Goal: Task Accomplishment & Management: Use online tool/utility

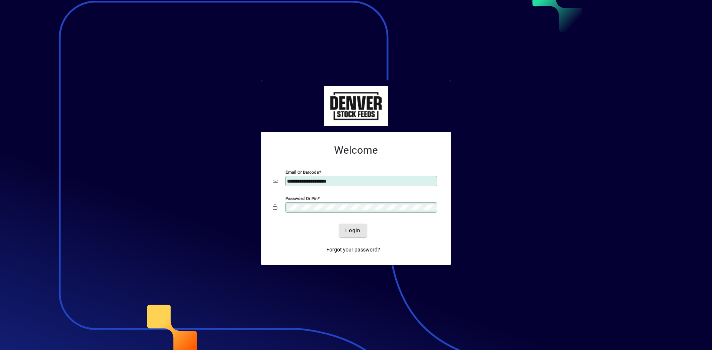
click at [353, 232] on span "Login" at bounding box center [352, 231] width 15 height 8
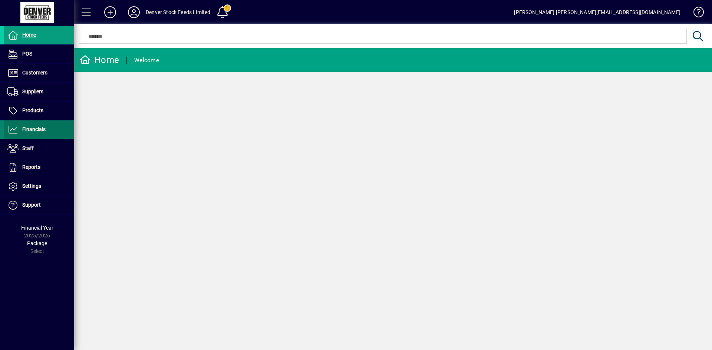
click at [32, 130] on span "Financials" at bounding box center [33, 129] width 23 height 6
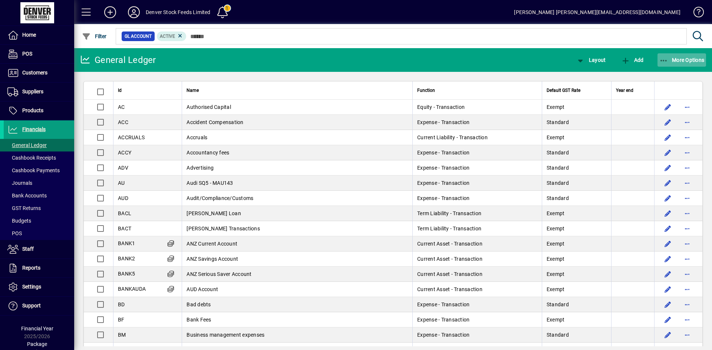
click at [681, 59] on span "More Options" at bounding box center [681, 60] width 45 height 6
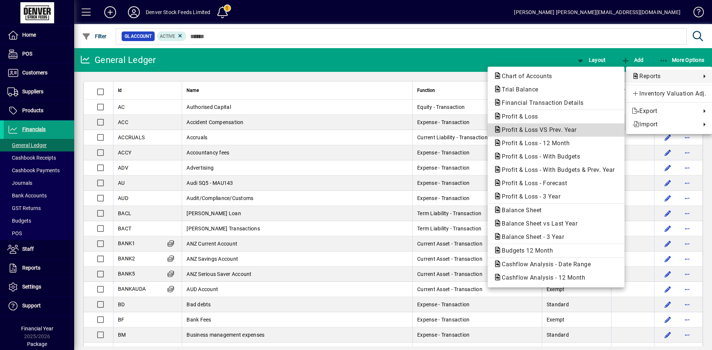
click at [540, 129] on span "Profit & Loss VS Prev. Year" at bounding box center [536, 129] width 87 height 7
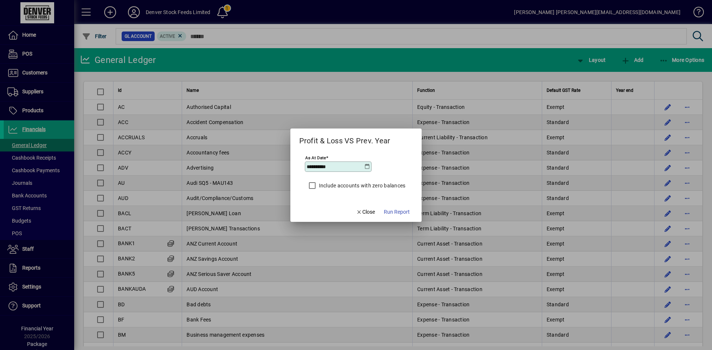
click at [367, 167] on icon at bounding box center [367, 167] width 6 height 6
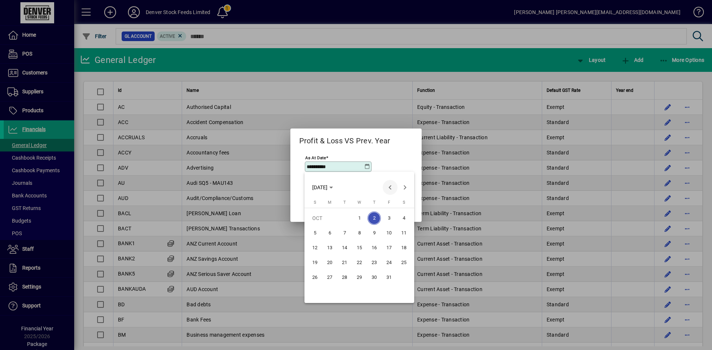
click at [390, 188] on span "Previous month" at bounding box center [390, 187] width 15 height 15
click at [344, 291] on span "30" at bounding box center [344, 292] width 13 height 13
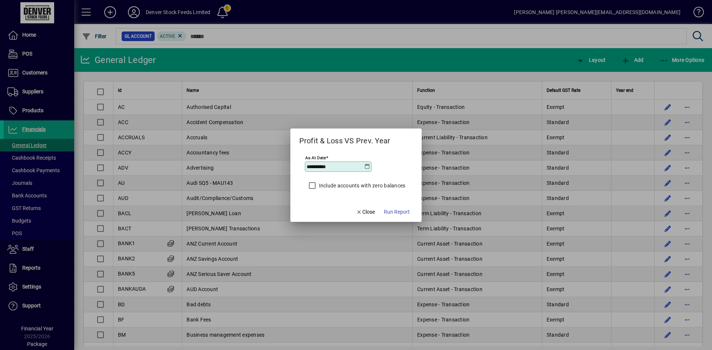
type input "**********"
click at [398, 211] on span "Run Report" at bounding box center [397, 212] width 26 height 8
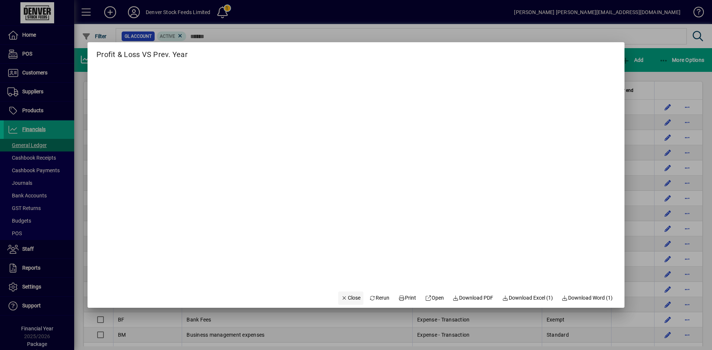
click at [345, 299] on span "Close" at bounding box center [350, 298] width 19 height 8
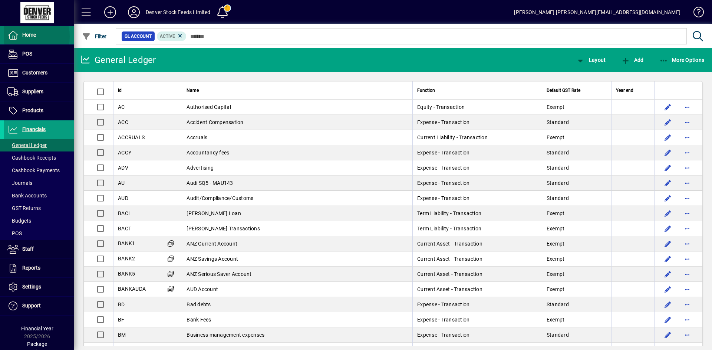
click at [15, 37] on icon at bounding box center [12, 35] width 11 height 9
